Goal: Check status

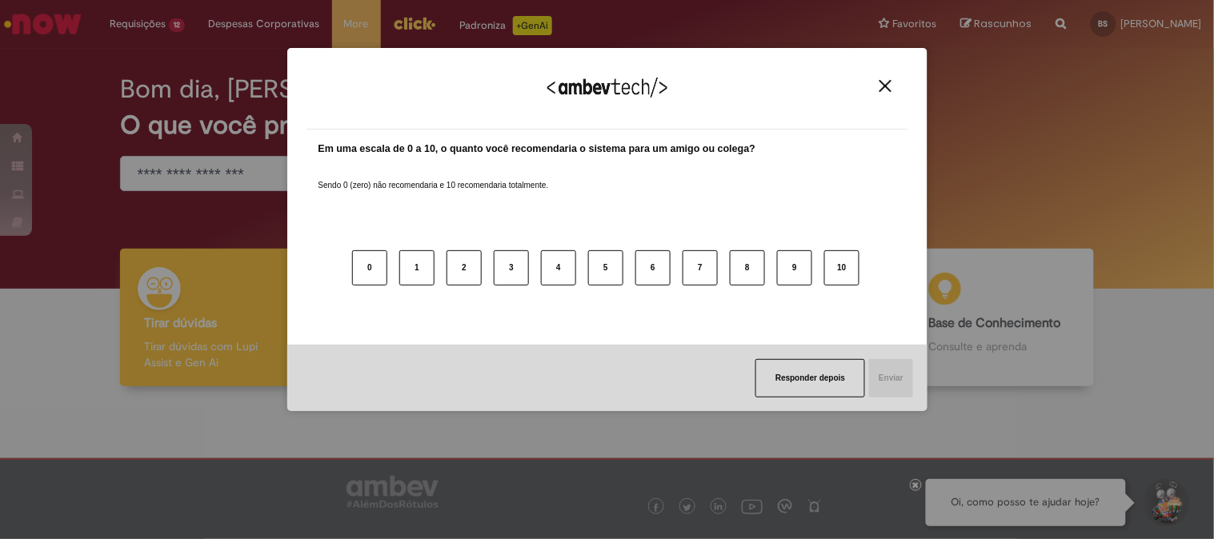
click at [886, 91] on img "Close" at bounding box center [885, 86] width 12 height 12
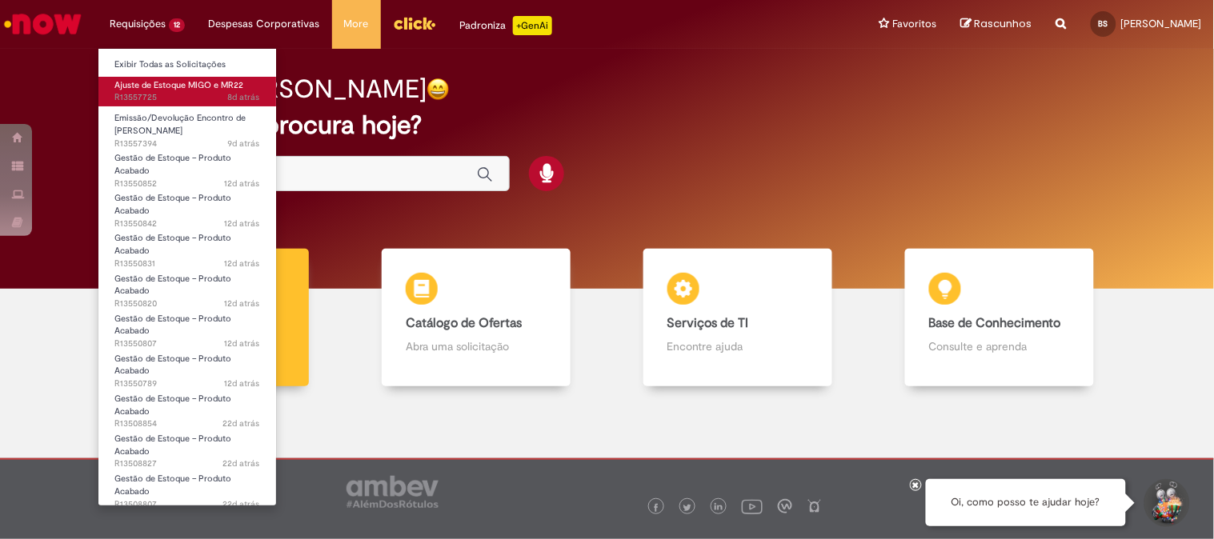
click at [156, 96] on span "8d atrás 8 dias atrás R13557725" at bounding box center [187, 97] width 146 height 13
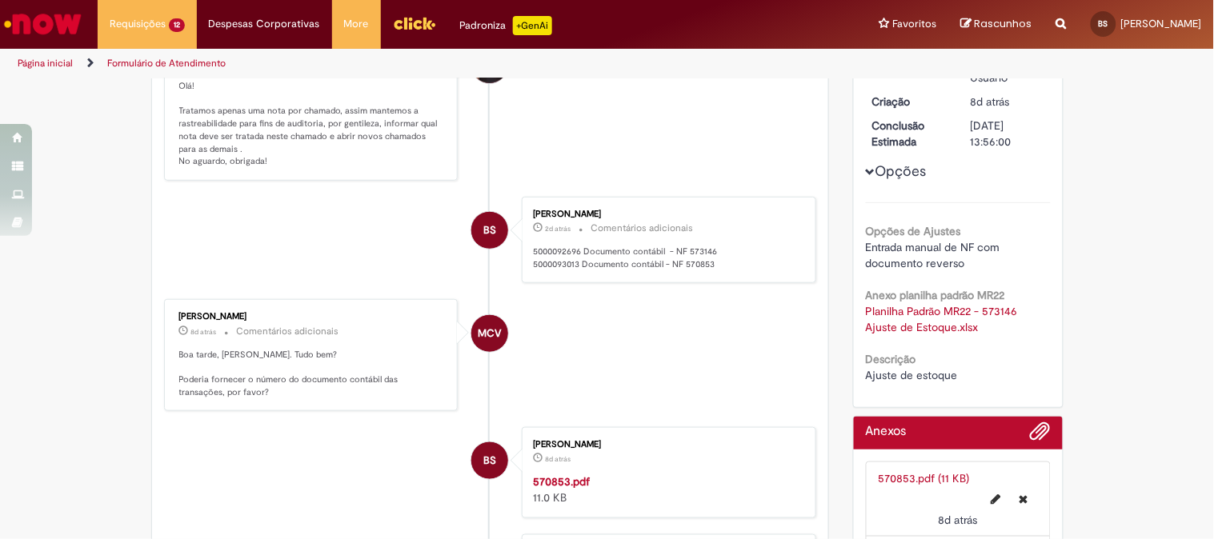
scroll to position [89, 0]
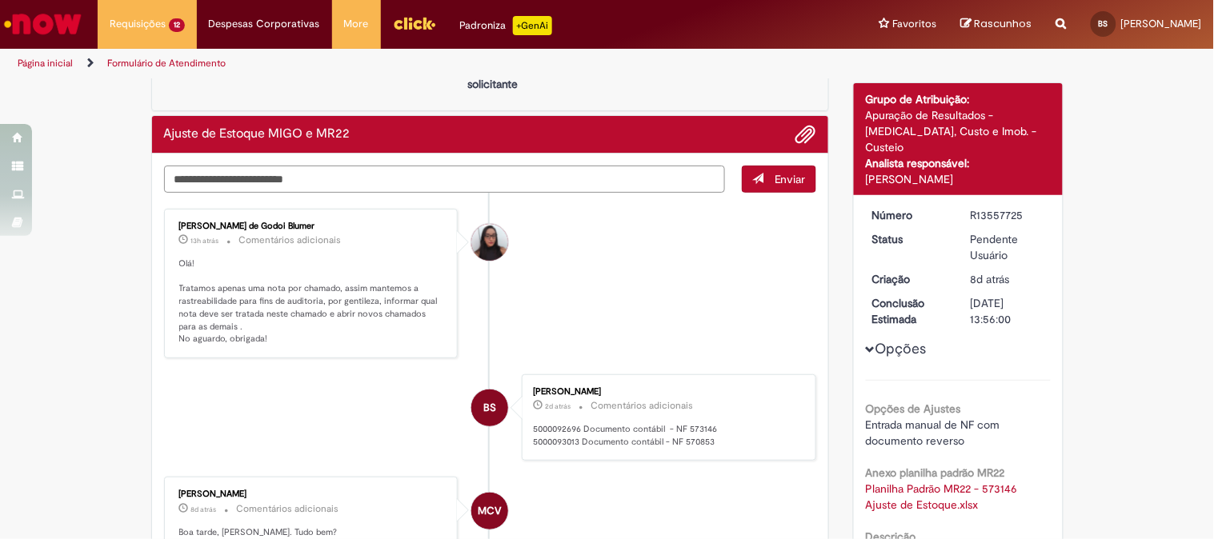
click at [387, 189] on textarea "Digite sua mensagem aqui..." at bounding box center [445, 179] width 562 height 27
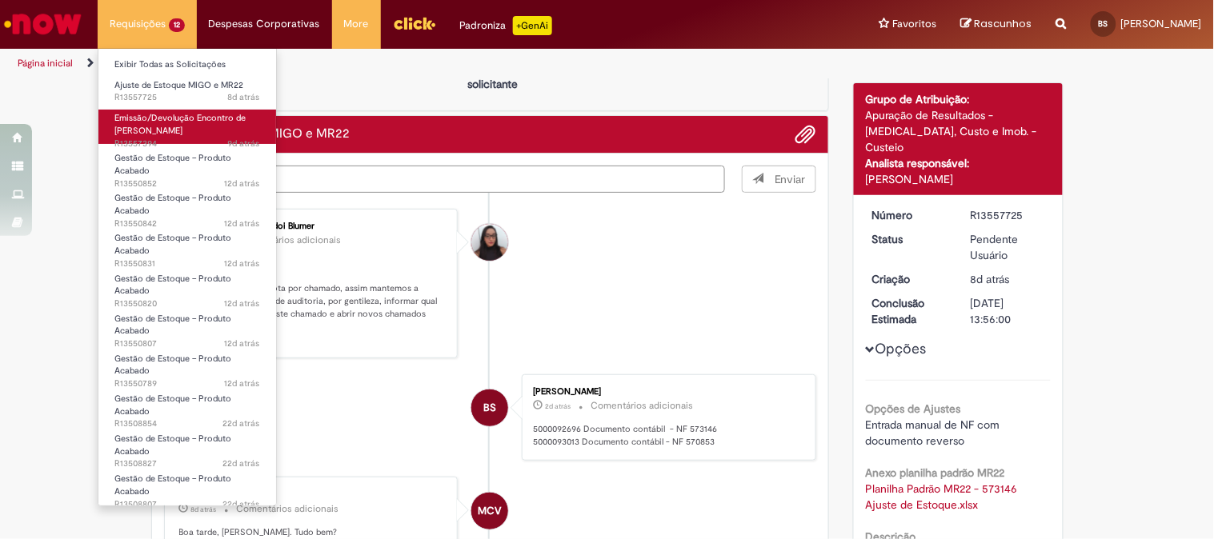
type textarea "**********"
click at [193, 133] on link "Emissão/Devolução Encontro de Contas Fornecedor 9d atrás 9 dias atrás R13557394" at bounding box center [187, 127] width 178 height 34
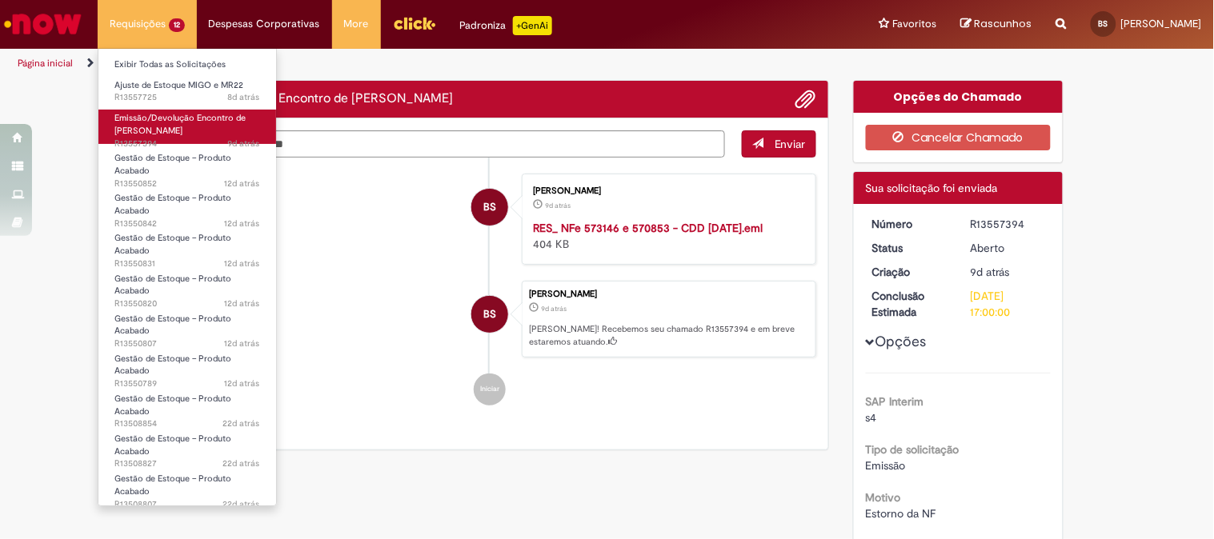
click at [189, 126] on span "Emissão/Devolução Encontro de [PERSON_NAME]" at bounding box center [179, 124] width 131 height 25
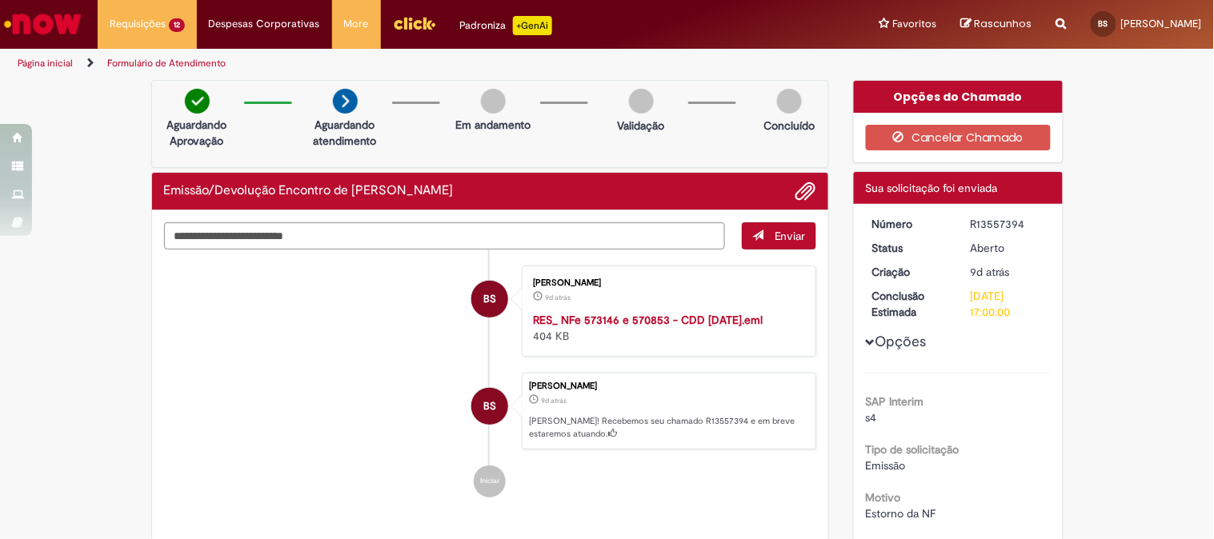
click at [398, 326] on li "BS [PERSON_NAME] 9d atrás 9 dias atrás RES_ NFe 573146 e 570853 - CDD [DATE].em…" at bounding box center [490, 311] width 653 height 91
